Goal: Task Accomplishment & Management: Complete application form

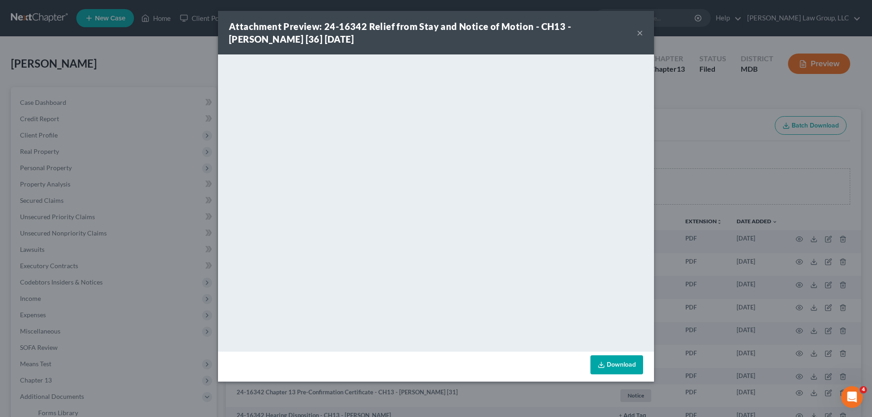
drag, startPoint x: 642, startPoint y: 31, endPoint x: 172, endPoint y: 72, distance: 471.9
click at [642, 30] on button "×" at bounding box center [640, 32] width 6 height 11
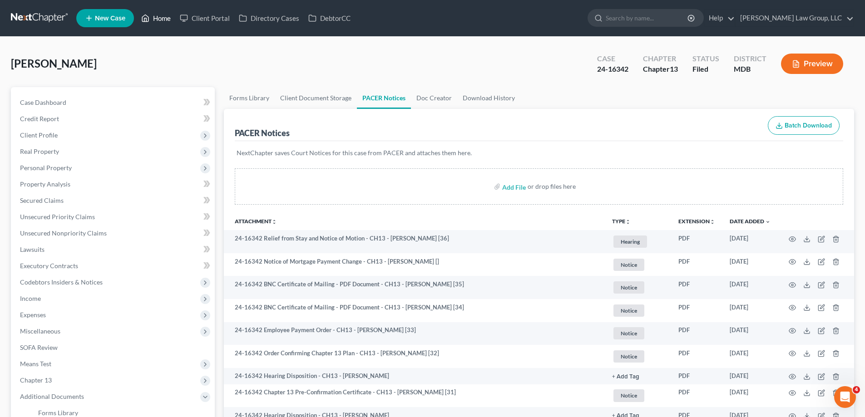
click at [159, 21] on link "Home" at bounding box center [156, 18] width 39 height 16
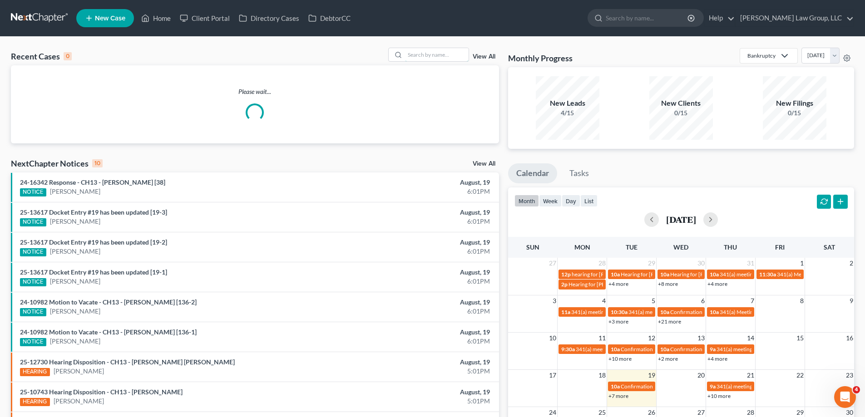
drag, startPoint x: 418, startPoint y: 55, endPoint x: 490, endPoint y: 64, distance: 72.9
click at [419, 55] on input "search" at bounding box center [437, 54] width 64 height 13
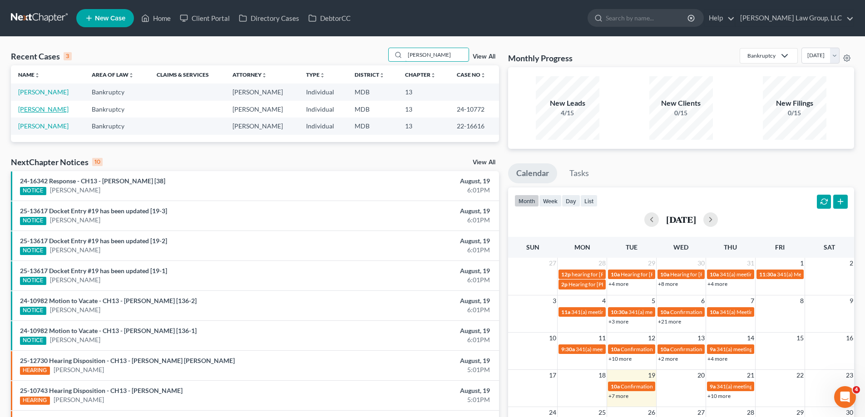
type input "[PERSON_NAME]"
drag, startPoint x: 36, startPoint y: 109, endPoint x: 40, endPoint y: 110, distance: 4.6
click at [37, 109] on link "[PERSON_NAME]" at bounding box center [43, 109] width 50 height 8
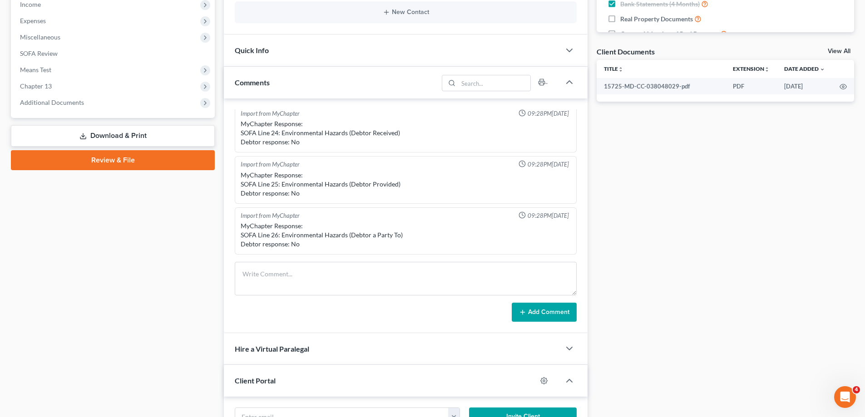
scroll to position [273, 0]
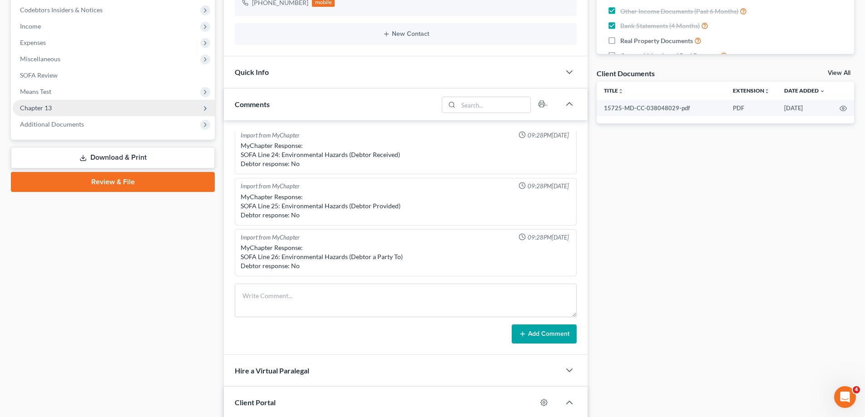
click at [83, 105] on span "Chapter 13" at bounding box center [114, 108] width 202 height 16
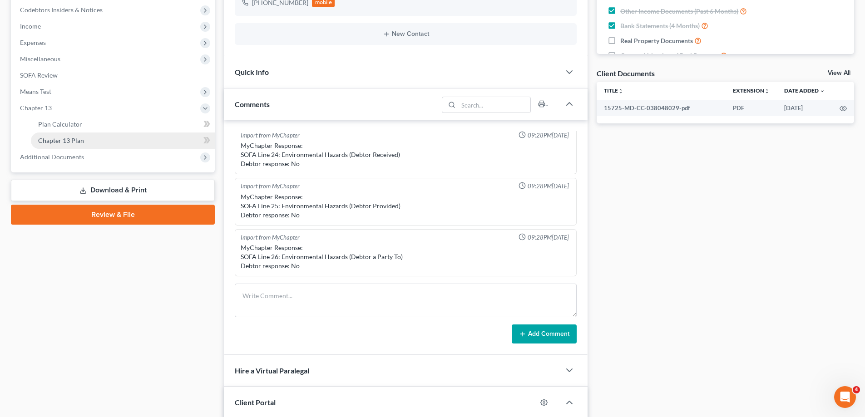
click at [127, 143] on link "Chapter 13 Plan" at bounding box center [123, 141] width 184 height 16
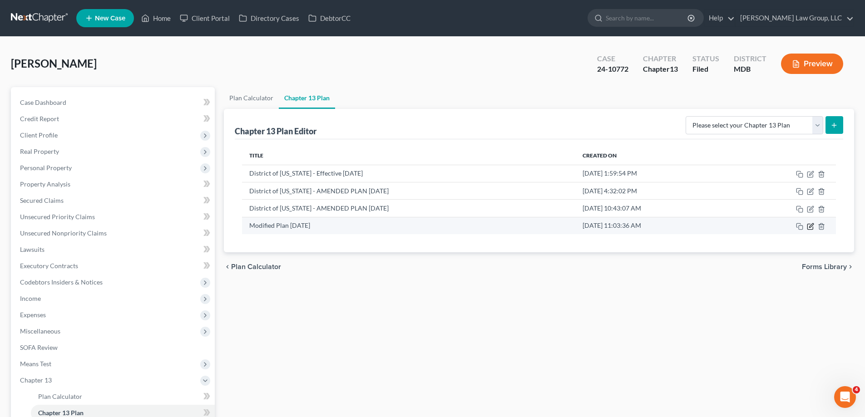
click at [811, 228] on icon "button" at bounding box center [810, 226] width 7 height 7
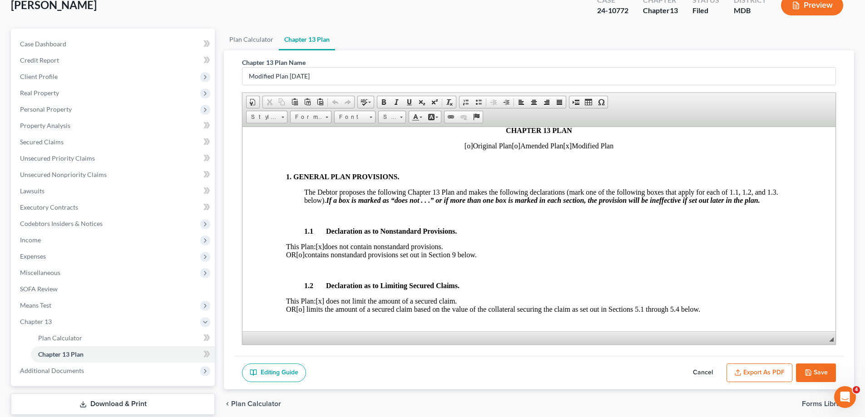
scroll to position [114, 0]
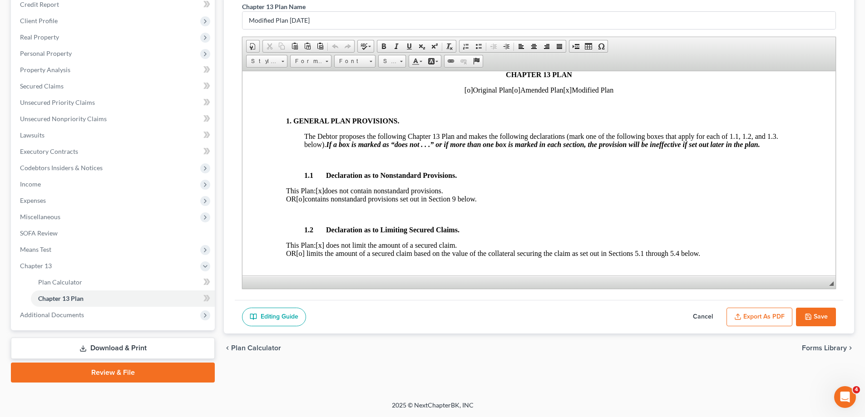
click at [771, 320] on button "Export as PDF" at bounding box center [760, 317] width 66 height 19
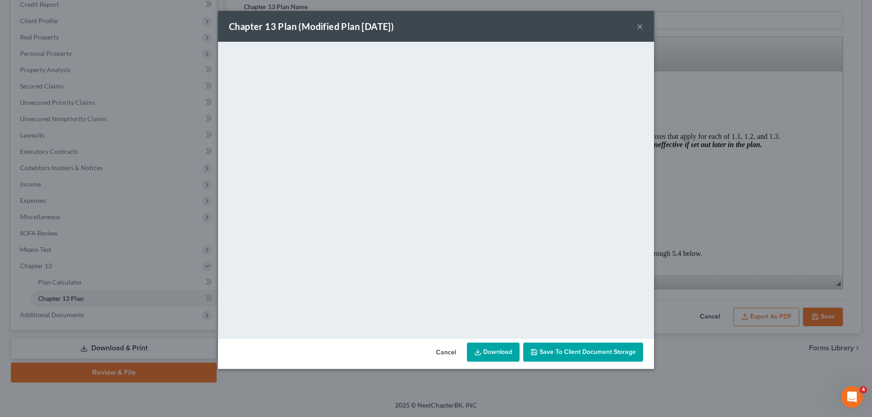
drag, startPoint x: 594, startPoint y: 348, endPoint x: 852, endPoint y: 323, distance: 259.3
click at [594, 348] on button "Save to Client Document Storage" at bounding box center [583, 352] width 120 height 19
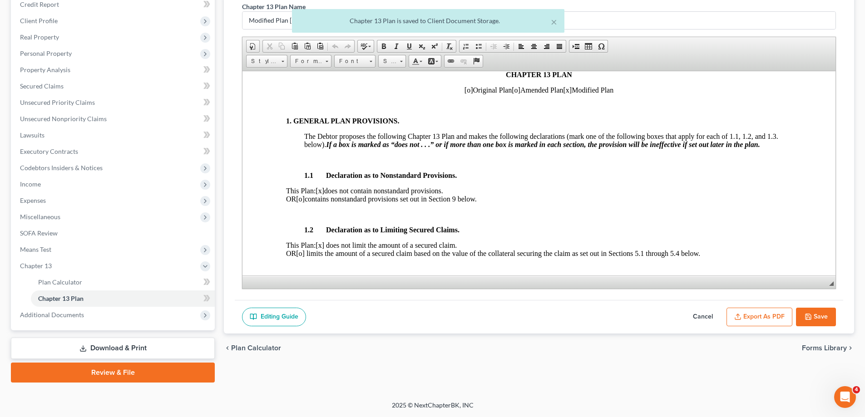
click at [821, 318] on button "Save" at bounding box center [816, 317] width 40 height 19
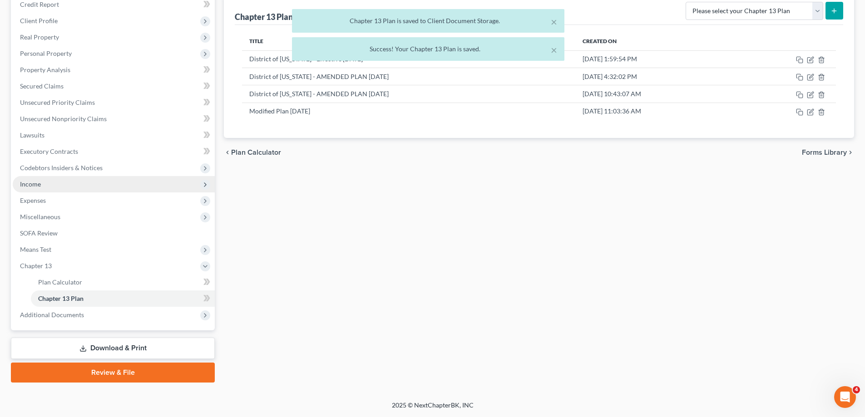
click at [60, 191] on span "Income" at bounding box center [114, 184] width 202 height 16
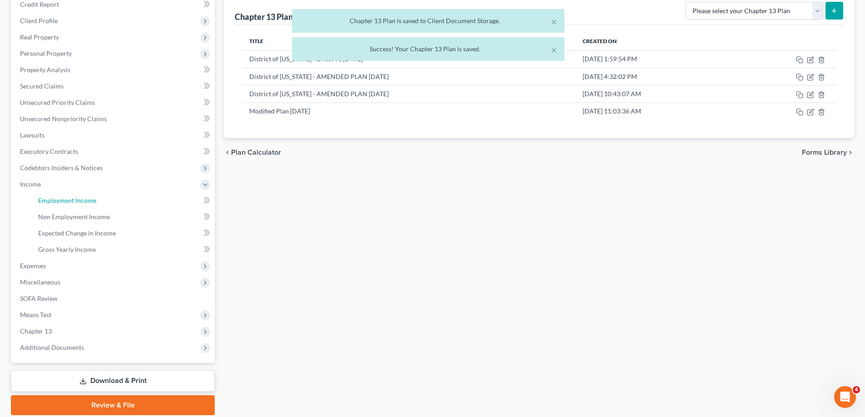
drag, startPoint x: 64, startPoint y: 195, endPoint x: 583, endPoint y: 262, distance: 523.4
click at [64, 195] on link "Employment Income" at bounding box center [123, 201] width 184 height 16
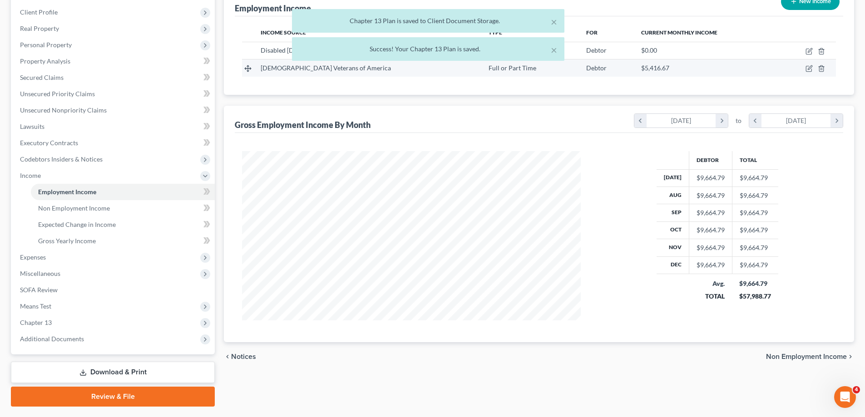
scroll to position [147, 0]
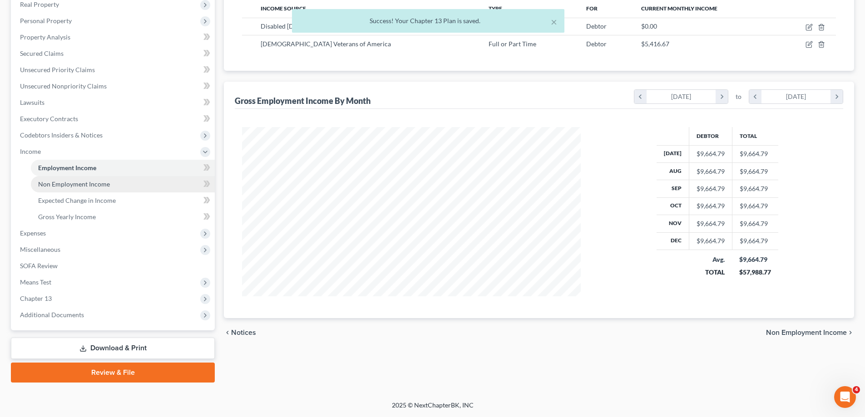
click at [35, 185] on link "Non Employment Income" at bounding box center [123, 184] width 184 height 16
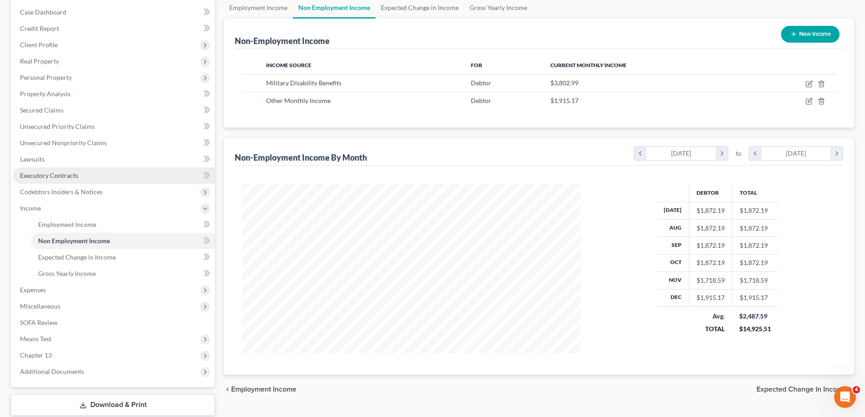
scroll to position [91, 0]
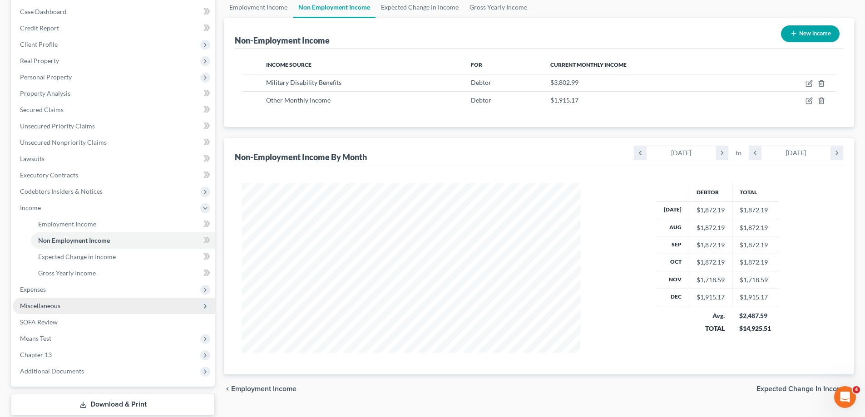
drag, startPoint x: 35, startPoint y: 292, endPoint x: 54, endPoint y: 303, distance: 21.2
click at [36, 292] on span "Expenses" at bounding box center [33, 290] width 26 height 8
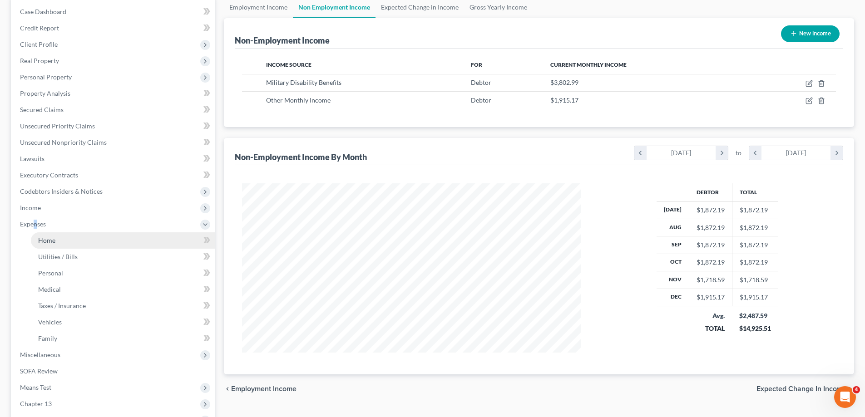
click at [56, 244] on link "Home" at bounding box center [123, 241] width 184 height 16
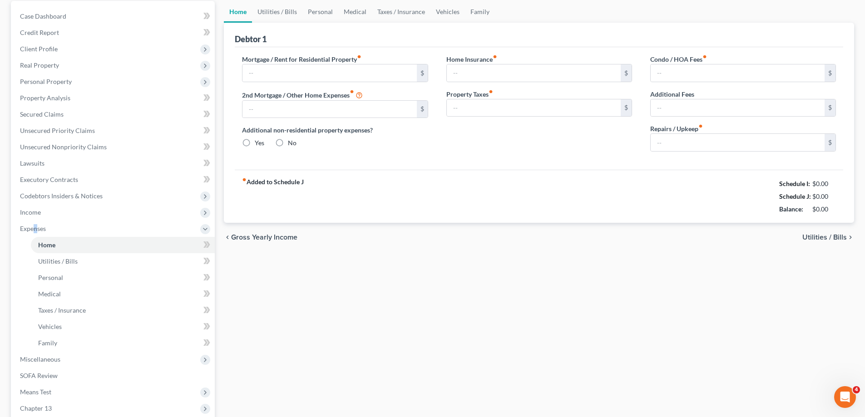
type input "2,308.47"
type input "0.00"
radio input "true"
type input "75.00"
type input "0.00"
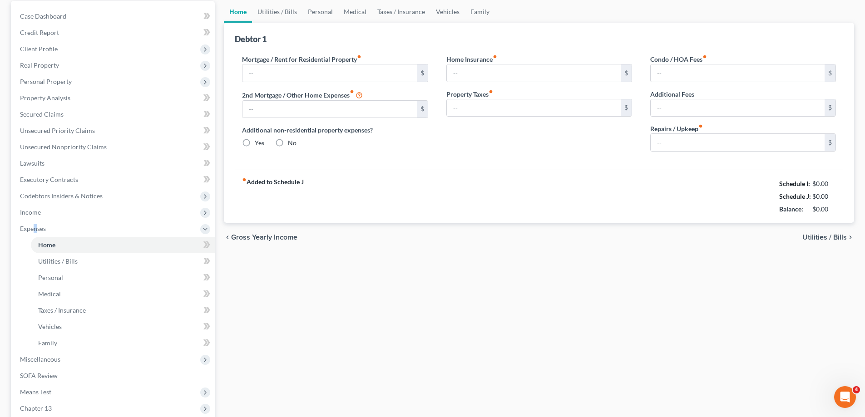
type input "0.00"
type input "100.00"
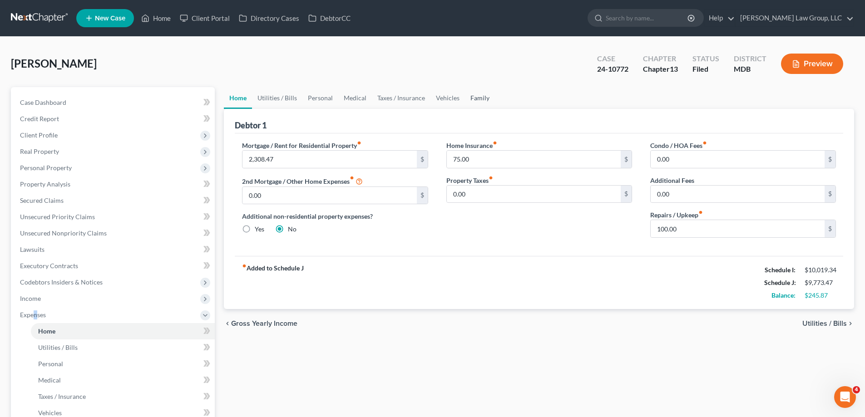
click at [478, 97] on link "Family" at bounding box center [480, 98] width 30 height 22
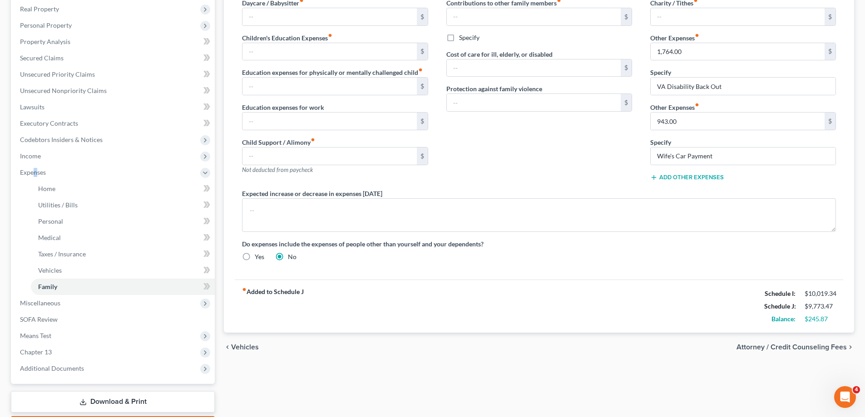
scroll to position [60, 0]
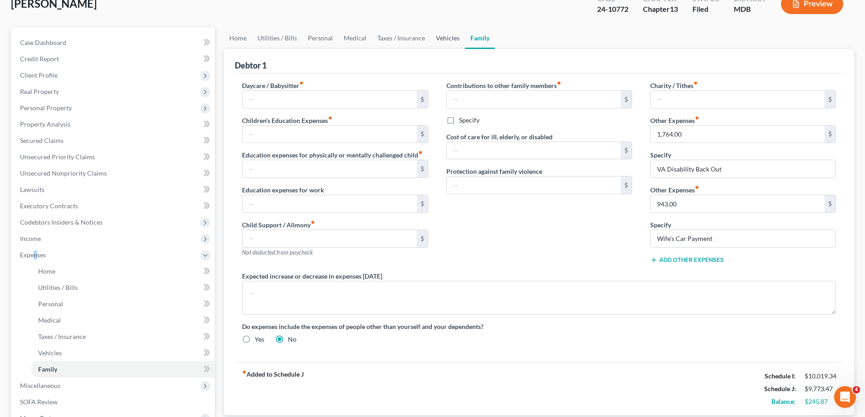
click at [438, 35] on link "Vehicles" at bounding box center [448, 38] width 35 height 22
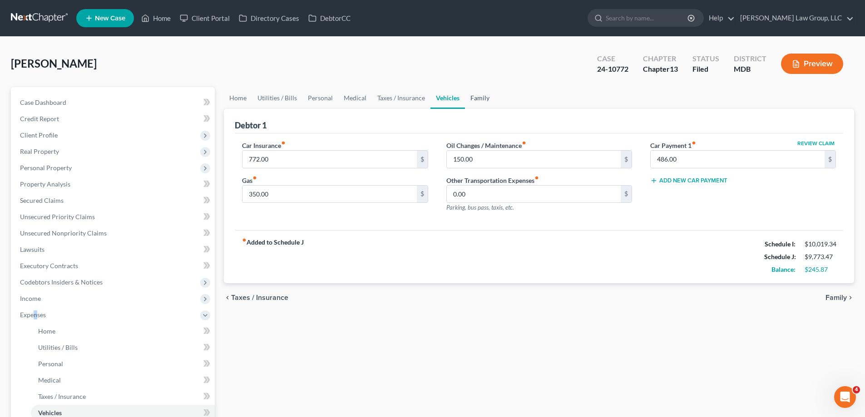
click at [476, 101] on link "Family" at bounding box center [480, 98] width 30 height 22
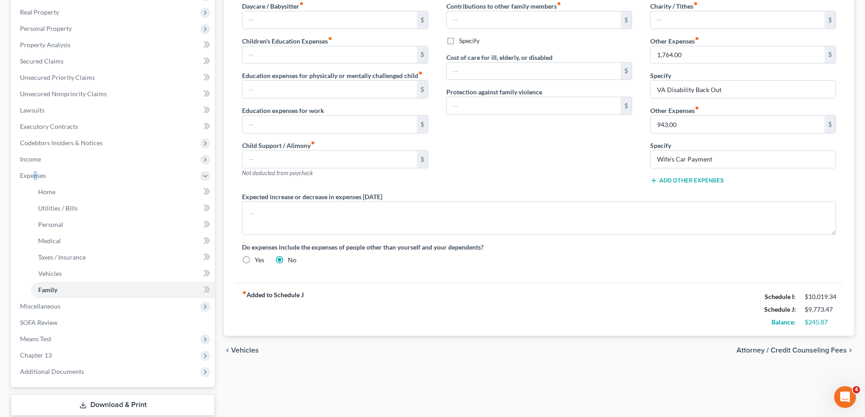
scroll to position [196, 0]
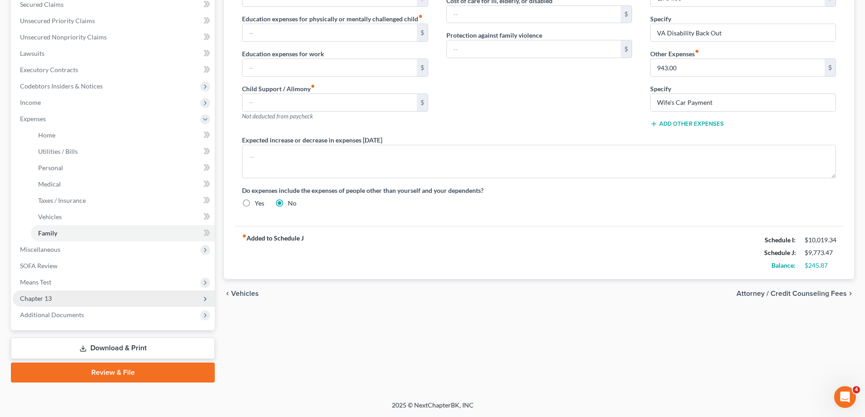
click at [134, 293] on span "Chapter 13" at bounding box center [114, 299] width 202 height 16
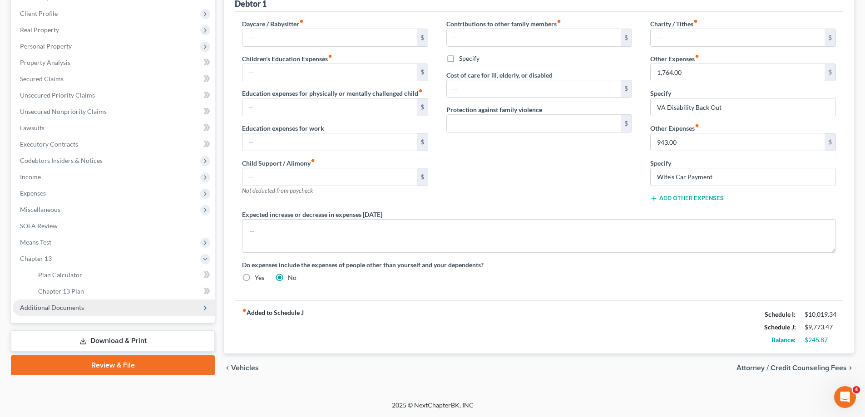
scroll to position [122, 0]
click at [129, 293] on link "Chapter 13 Plan" at bounding box center [123, 291] width 184 height 16
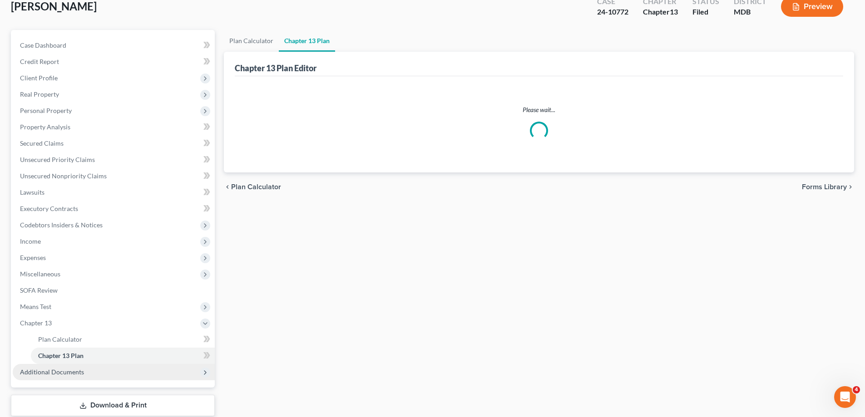
scroll to position [114, 0]
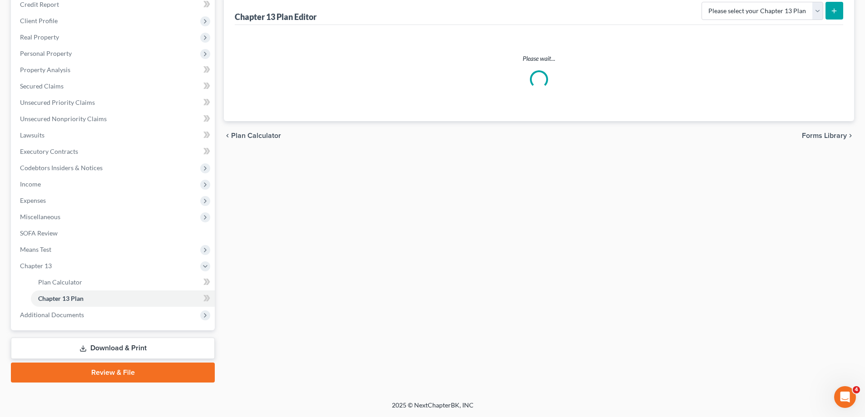
click at [139, 352] on link "Download & Print" at bounding box center [113, 348] width 204 height 21
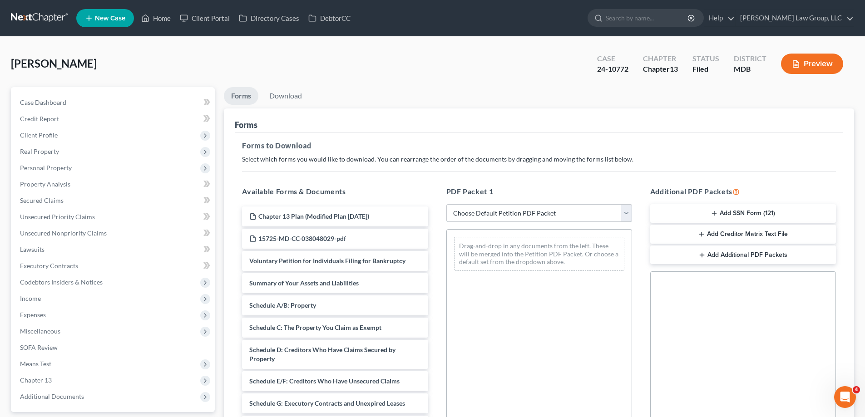
click at [479, 212] on select "Choose Default Petition PDF Packet Complete Bankruptcy Petition (all forms and …" at bounding box center [540, 213] width 186 height 18
select select "2"
click at [447, 204] on select "Choose Default Petition PDF Packet Complete Bankruptcy Petition (all forms and …" at bounding box center [540, 213] width 186 height 18
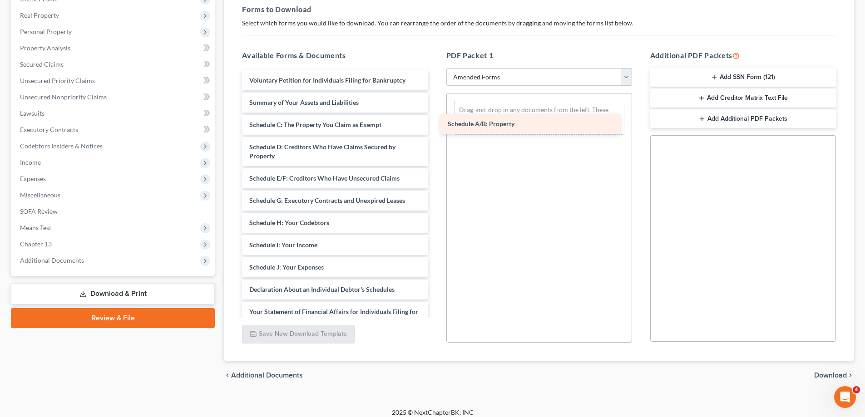
drag, startPoint x: 291, startPoint y: 134, endPoint x: 489, endPoint y: 133, distance: 198.1
click at [435, 133] on div "Schedule A/B: Property Voluntary Petition for Individuals Filing for Bankruptcy…" at bounding box center [335, 271] width 200 height 403
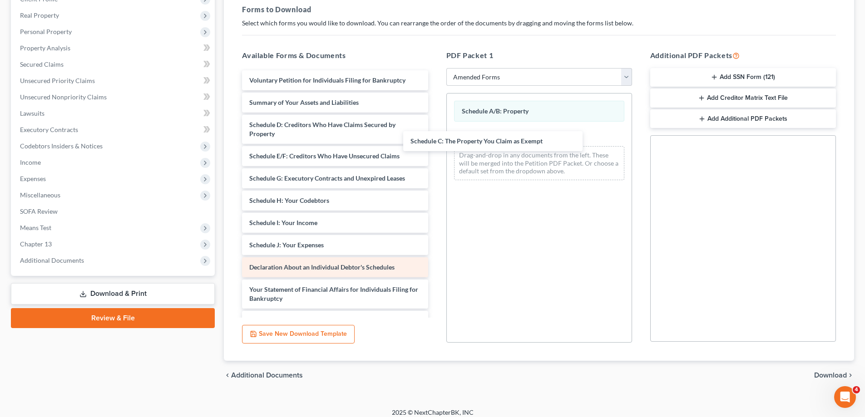
drag, startPoint x: 314, startPoint y: 127, endPoint x: 296, endPoint y: 270, distance: 144.2
click at [435, 144] on div "Schedule C: The Property You Claim as Exempt Voluntary Petition for Individuals…" at bounding box center [335, 260] width 200 height 381
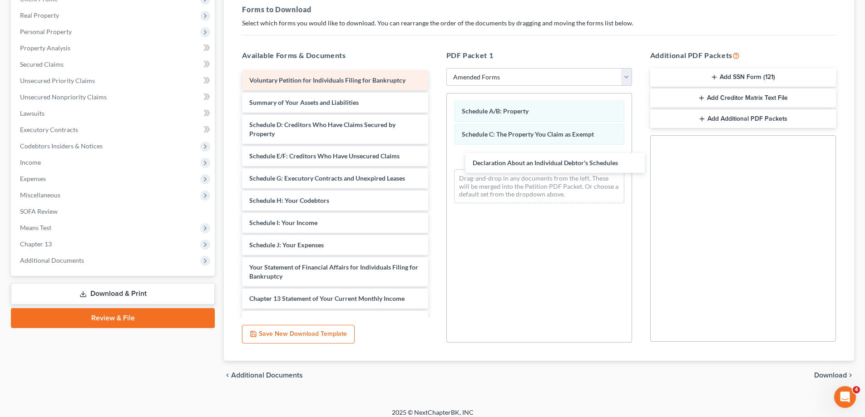
drag, startPoint x: 293, startPoint y: 266, endPoint x: 321, endPoint y: 78, distance: 190.2
click at [435, 156] on div "Declaration About an Individual Debtor's Schedules Voluntary Petition for Indiv…" at bounding box center [335, 249] width 200 height 359
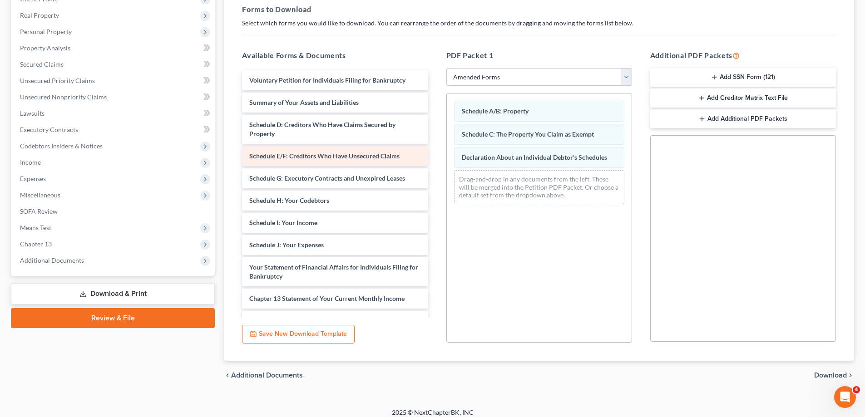
scroll to position [5, 0]
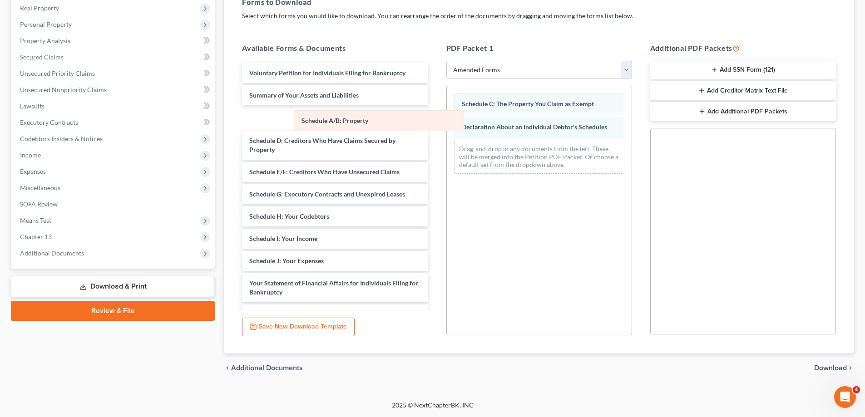
drag, startPoint x: 483, startPoint y: 104, endPoint x: 323, endPoint y: 121, distance: 161.2
click at [447, 121] on div "Schedule A/B: Property Schedule A/B: Property Schedule C: The Property You Clai…" at bounding box center [539, 133] width 185 height 95
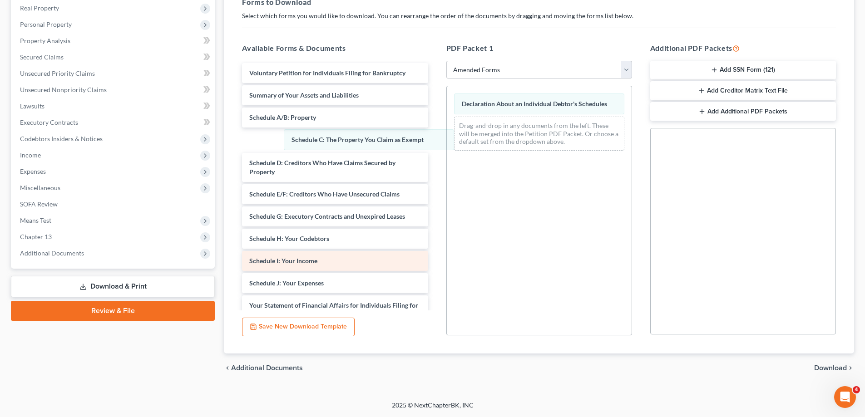
drag, startPoint x: 476, startPoint y: 105, endPoint x: 271, endPoint y: 262, distance: 257.6
click at [447, 141] on div "Schedule C: The Property You Claim as Exempt Schedule C: The Property You Claim…" at bounding box center [539, 122] width 185 height 72
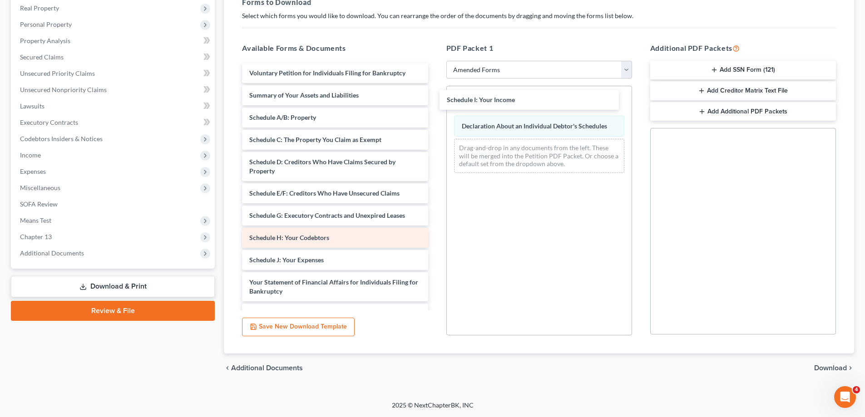
drag, startPoint x: 280, startPoint y: 263, endPoint x: 352, endPoint y: 244, distance: 74.7
click at [435, 103] on div "Schedule I: Your Income Voluntary Petition for Individuals Filing for Bankruptc…" at bounding box center [335, 253] width 200 height 381
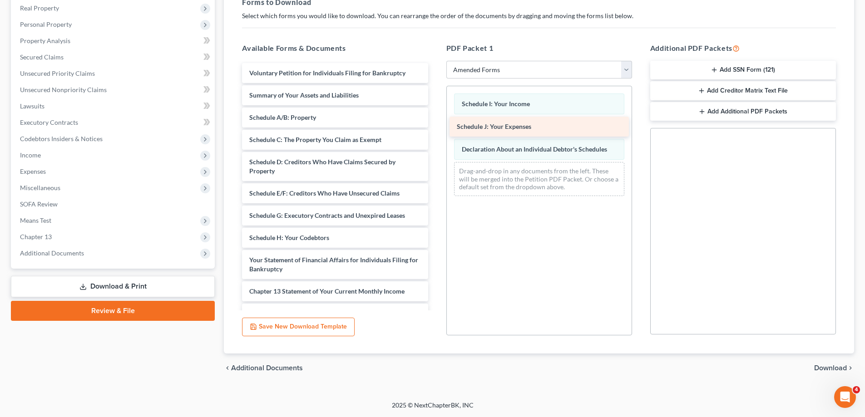
drag, startPoint x: 349, startPoint y: 255, endPoint x: 555, endPoint y: 124, distance: 244.5
click at [435, 124] on div "Schedule J: Your Expenses Voluntary Petition for Individuals Filing for Bankrup…" at bounding box center [335, 242] width 200 height 359
click at [844, 372] on span "Download" at bounding box center [830, 368] width 33 height 7
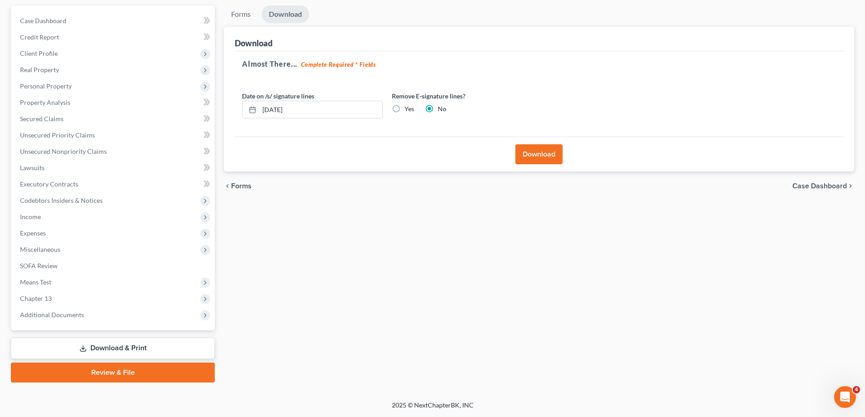
click at [535, 157] on button "Download" at bounding box center [539, 154] width 47 height 20
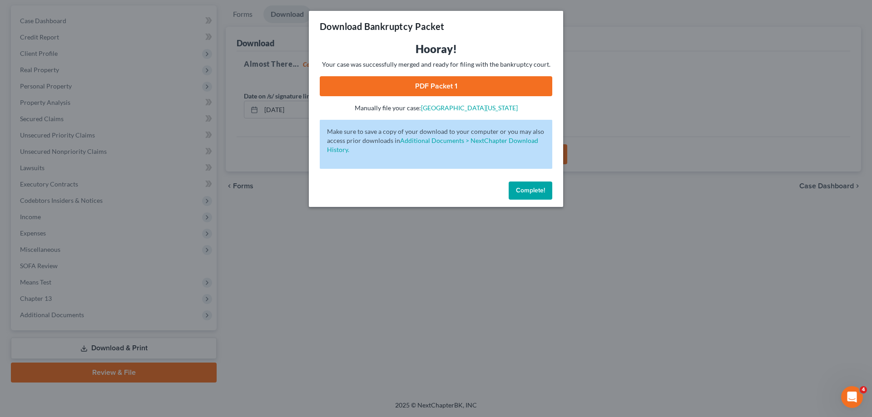
click at [457, 89] on link "PDF Packet 1" at bounding box center [436, 86] width 233 height 20
click at [531, 188] on span "Complete!" at bounding box center [530, 191] width 29 height 8
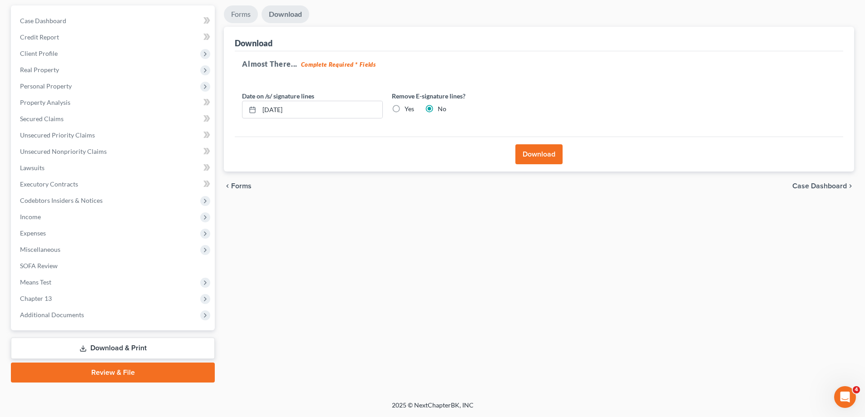
click at [235, 17] on link "Forms" at bounding box center [241, 14] width 34 height 18
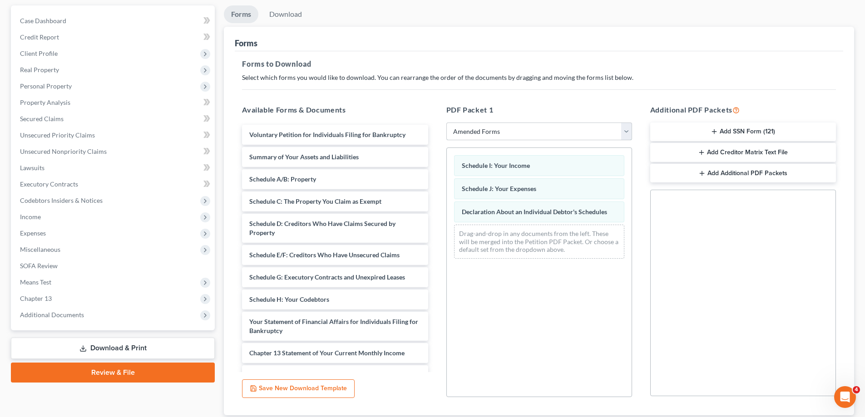
drag, startPoint x: 462, startPoint y: 131, endPoint x: 467, endPoint y: 140, distance: 10.4
click at [462, 131] on select "Choose Default Petition PDF Packet Complete Bankruptcy Petition (all forms and …" at bounding box center [540, 132] width 186 height 18
select select
click at [447, 123] on select "Choose Default Petition PDF Packet Complete Bankruptcy Petition (all forms and …" at bounding box center [540, 132] width 186 height 18
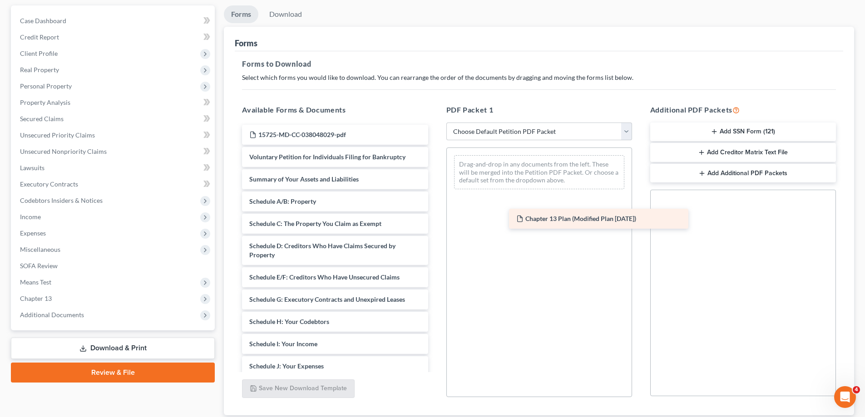
drag, startPoint x: 321, startPoint y: 130, endPoint x: 556, endPoint y: 203, distance: 246.3
click at [435, 203] on div "Chapter 13 Plan (Modified Plan [DATE]) Chapter 13 Plan (Modified Plan [DATE]) 1…" at bounding box center [335, 349] width 200 height 448
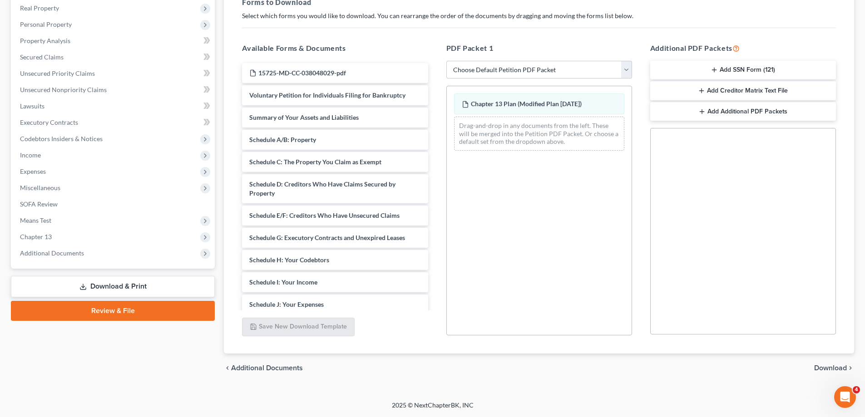
drag, startPoint x: 842, startPoint y: 367, endPoint x: 356, endPoint y: 136, distance: 538.5
click at [843, 367] on span "Download" at bounding box center [830, 368] width 33 height 7
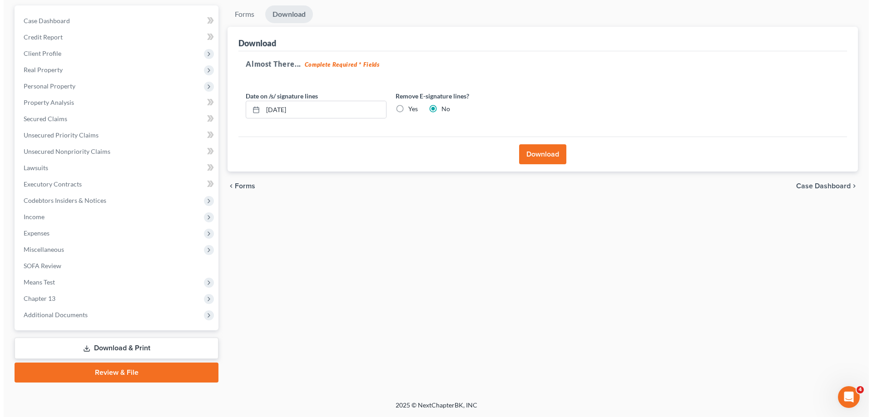
scroll to position [82, 0]
click at [536, 155] on button "Download" at bounding box center [539, 154] width 47 height 20
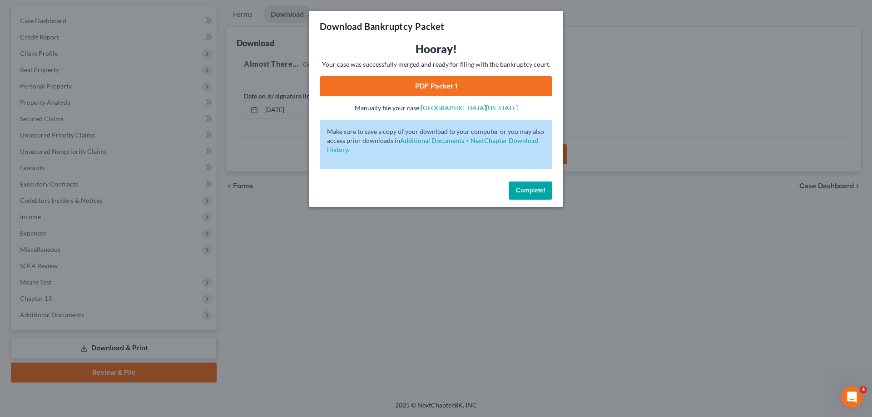
click at [402, 82] on link "PDF Packet 1" at bounding box center [436, 86] width 233 height 20
